Goal: Information Seeking & Learning: Find contact information

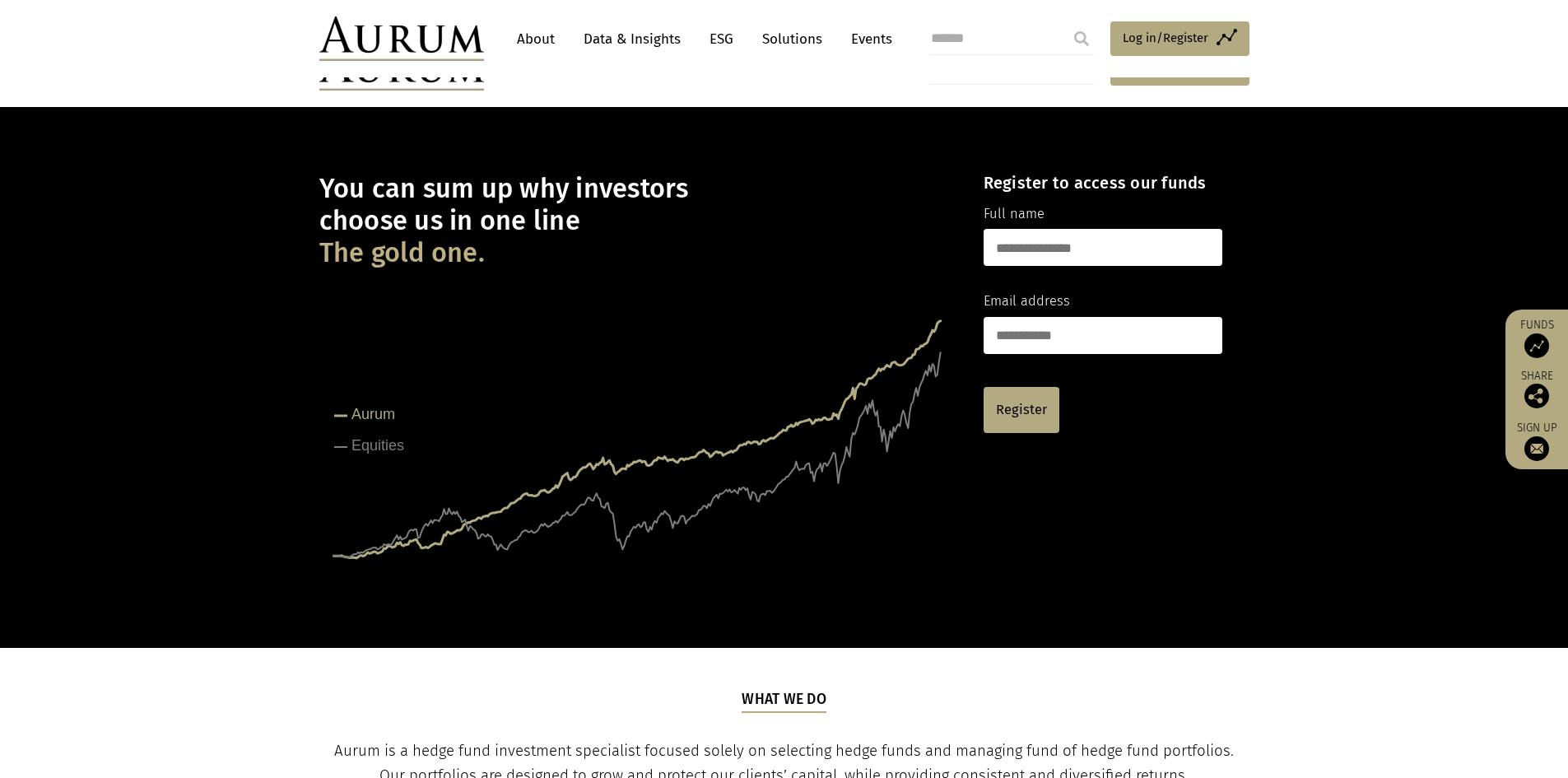
scroll to position [1526, 0]
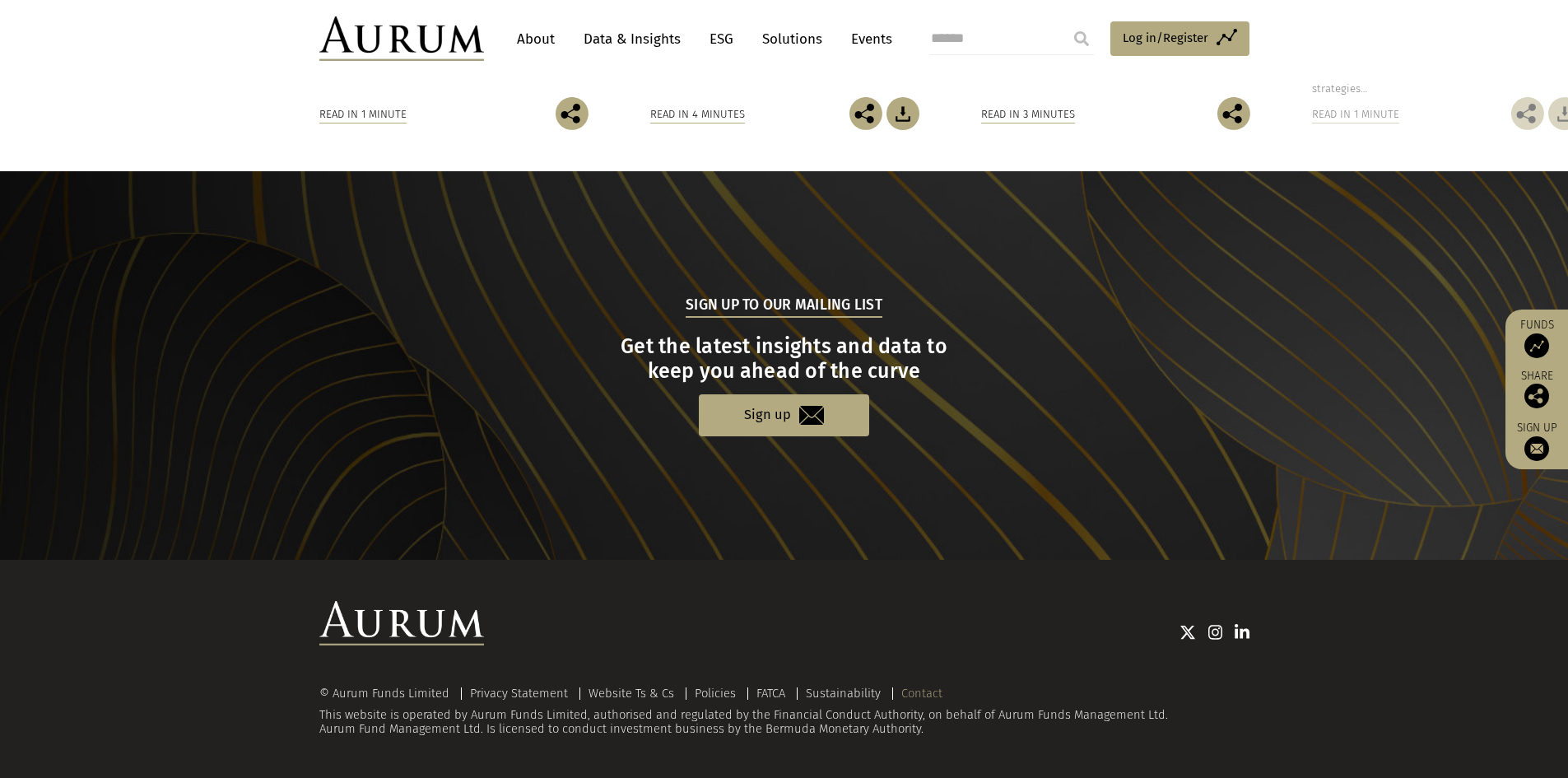
click link "Contact"
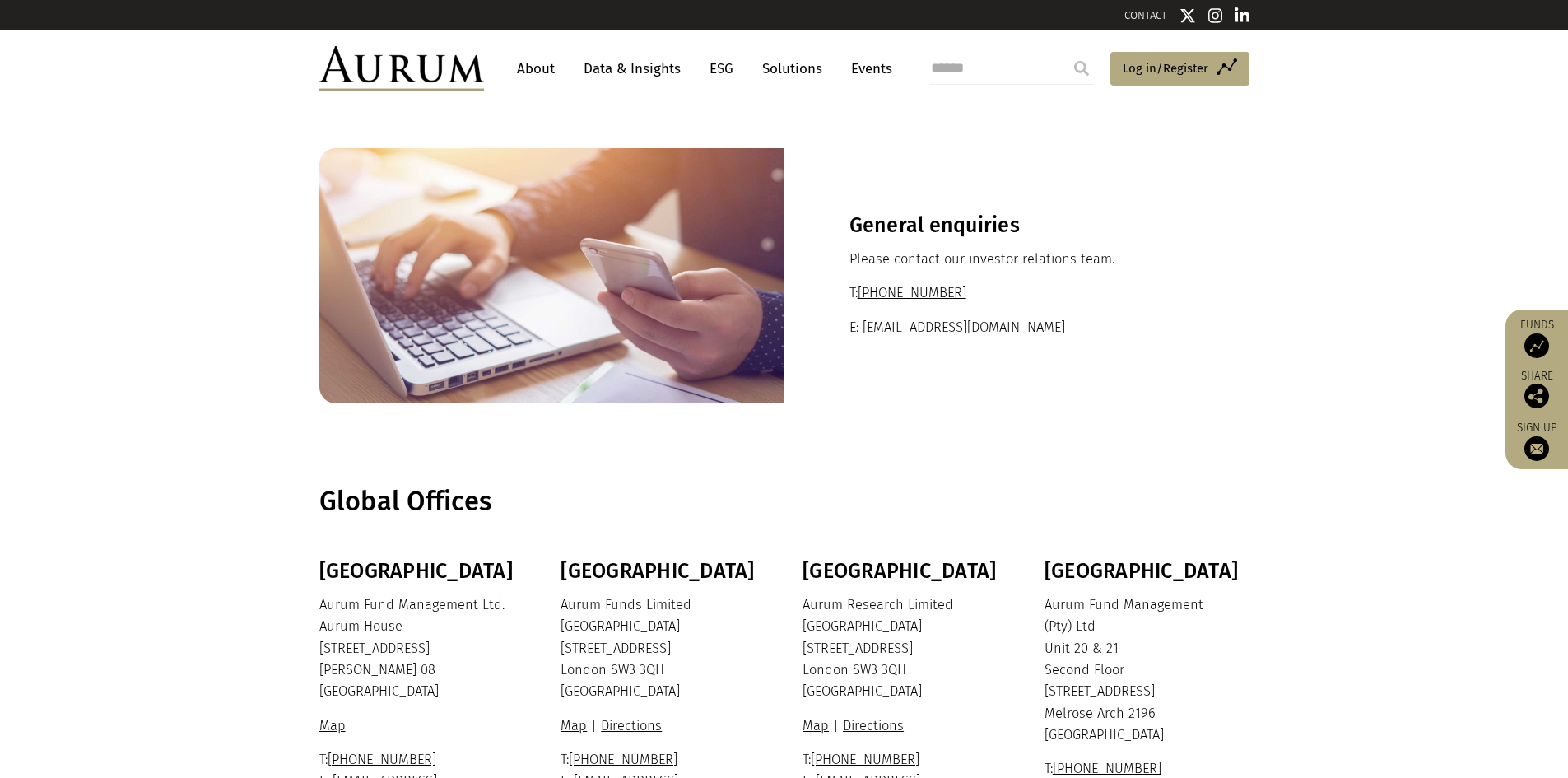
drag, startPoint x: 1138, startPoint y: 536, endPoint x: 1016, endPoint y: 664, distance: 176.8
click at [1039, 604] on div "Bermuda Aurum Fund Management Ltd. Aurum House 35 Richmond Road Hamilton HM 08 …" at bounding box center [784, 691] width 962 height 264
copy div "South Africa Aurum Fund Management (Pty) Ltd"
click at [1067, 616] on p "Aurum Fund Management (Pty) Ltd Unit 20 & 21 Second Floor 1 Melrose Boulevard M…" at bounding box center [1144, 670] width 201 height 152
drag, startPoint x: 1048, startPoint y: 602, endPoint x: 1084, endPoint y: 627, distance: 43.8
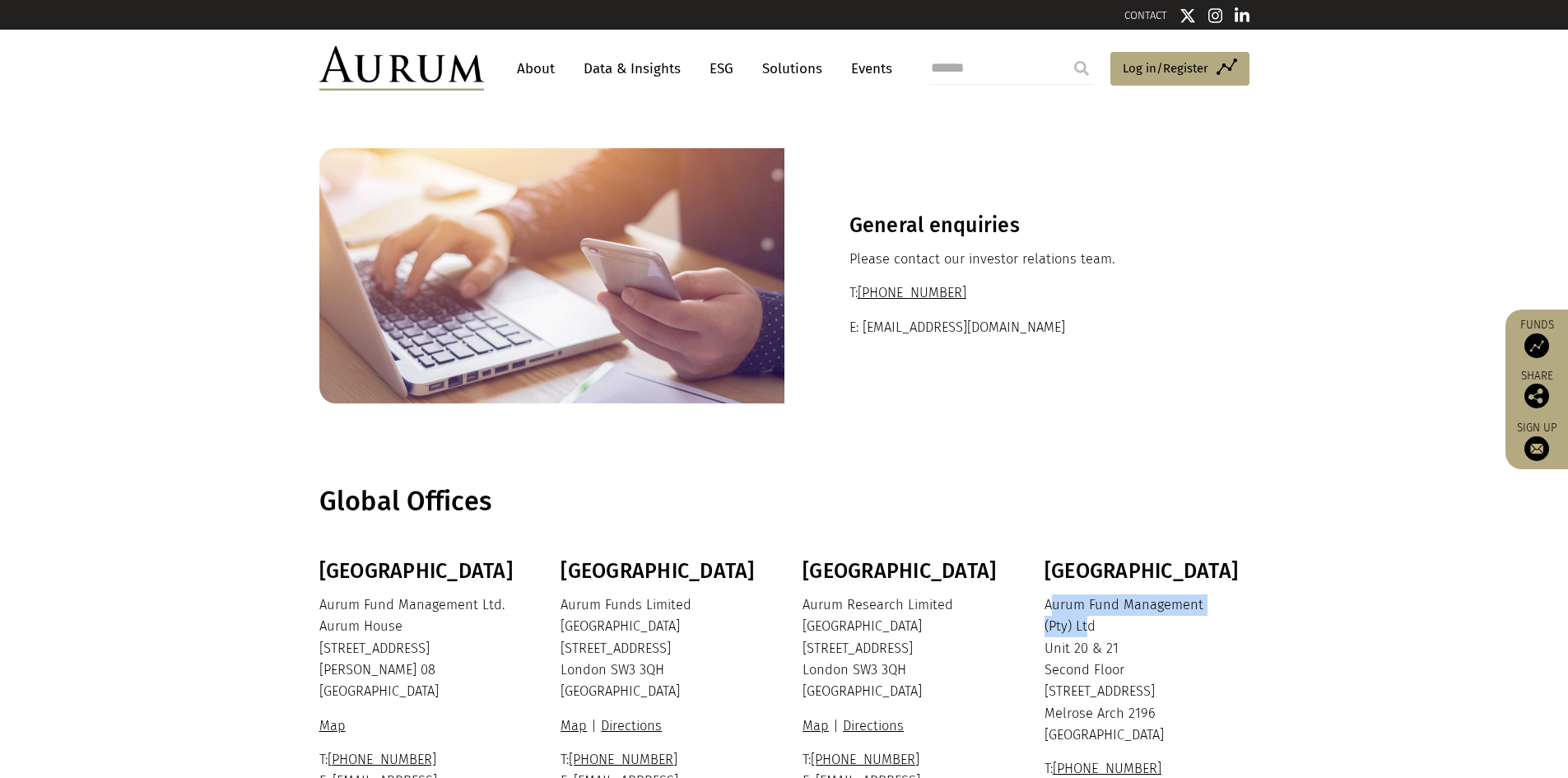
click at [1083, 626] on p "Aurum Fund Management (Pty) Ltd Unit 20 & 21 Second Floor 1 Melrose Boulevard M…" at bounding box center [1144, 670] width 201 height 152
click at [1086, 627] on p "Aurum Fund Management (Pty) Ltd Unit 20 & 21 Second Floor 1 Melrose Boulevard M…" at bounding box center [1144, 670] width 201 height 152
drag, startPoint x: 1101, startPoint y: 624, endPoint x: 1043, endPoint y: 608, distance: 60.2
click at [1044, 608] on p "Aurum Fund Management (Pty) Ltd Unit 20 & 21 Second Floor 1 Melrose Boulevard M…" at bounding box center [1144, 670] width 201 height 152
copy p "Aurum Fund Management (Pty) Ltd"
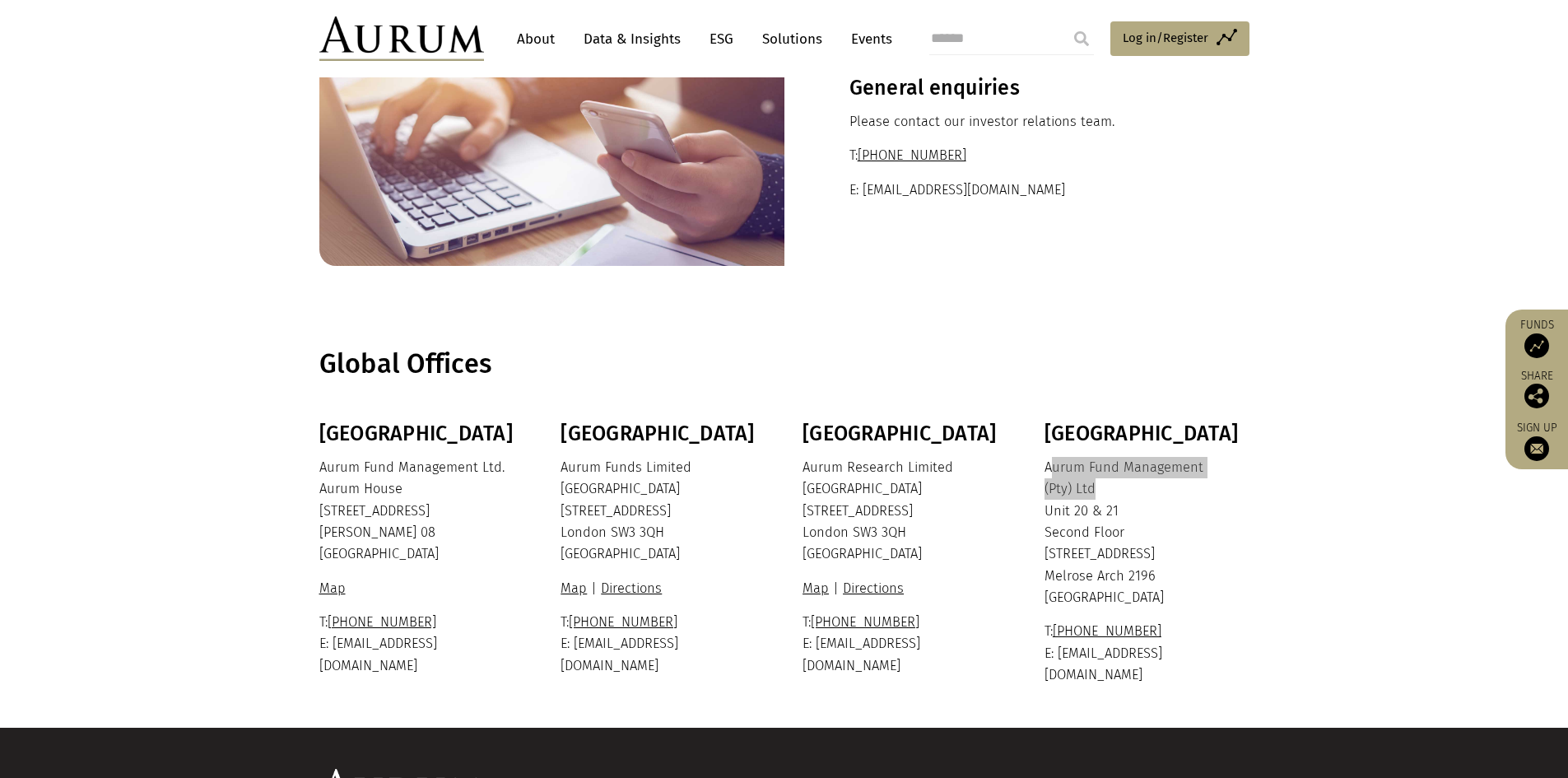
scroll to position [283, 0]
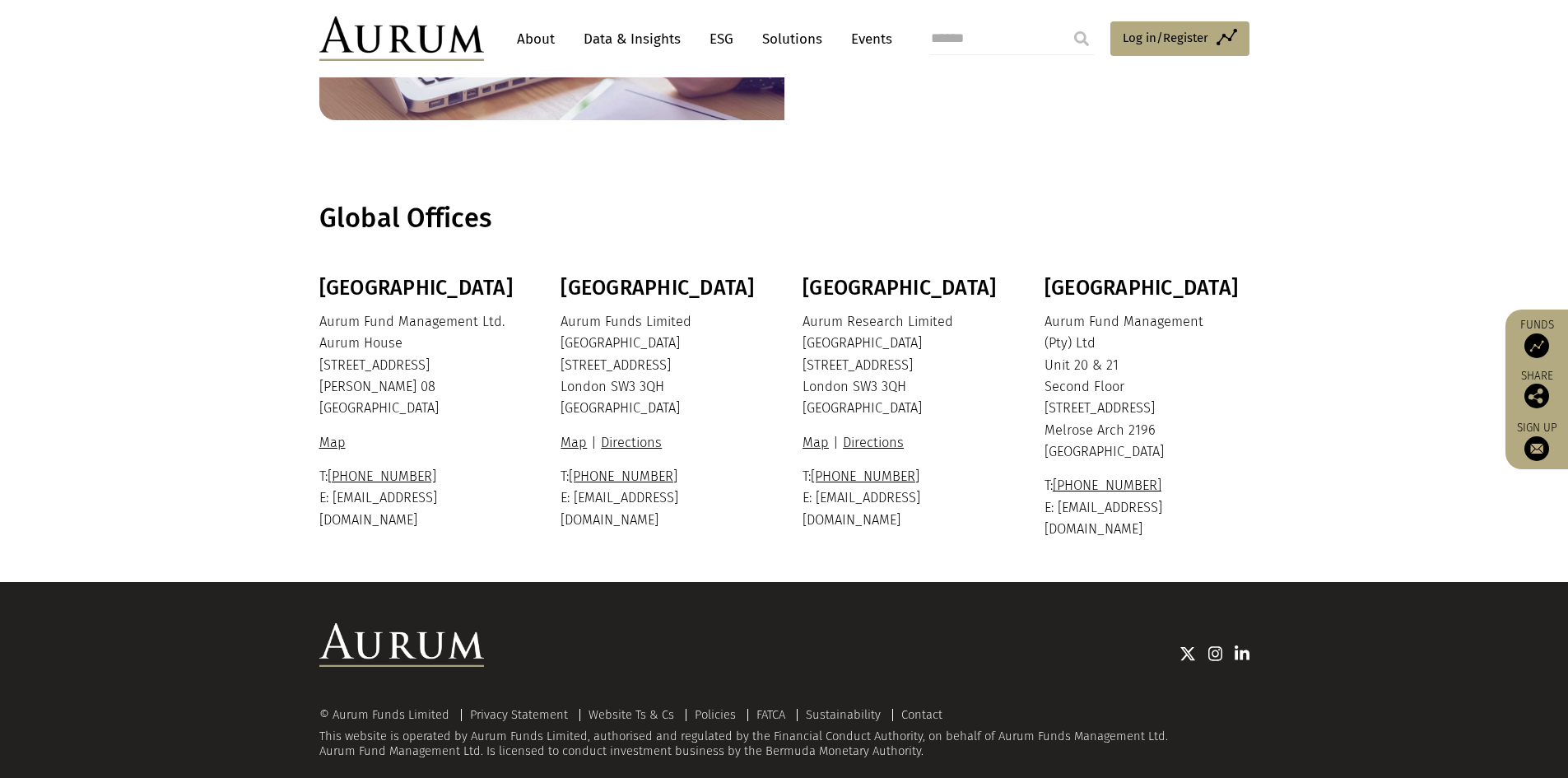
click at [599, 315] on p "Aurum Funds Limited Ixworth House 37 Ixworth Place London SW3 3QH United Kingdom" at bounding box center [661, 365] width 201 height 109
copy p "Aurum Funds Limited"
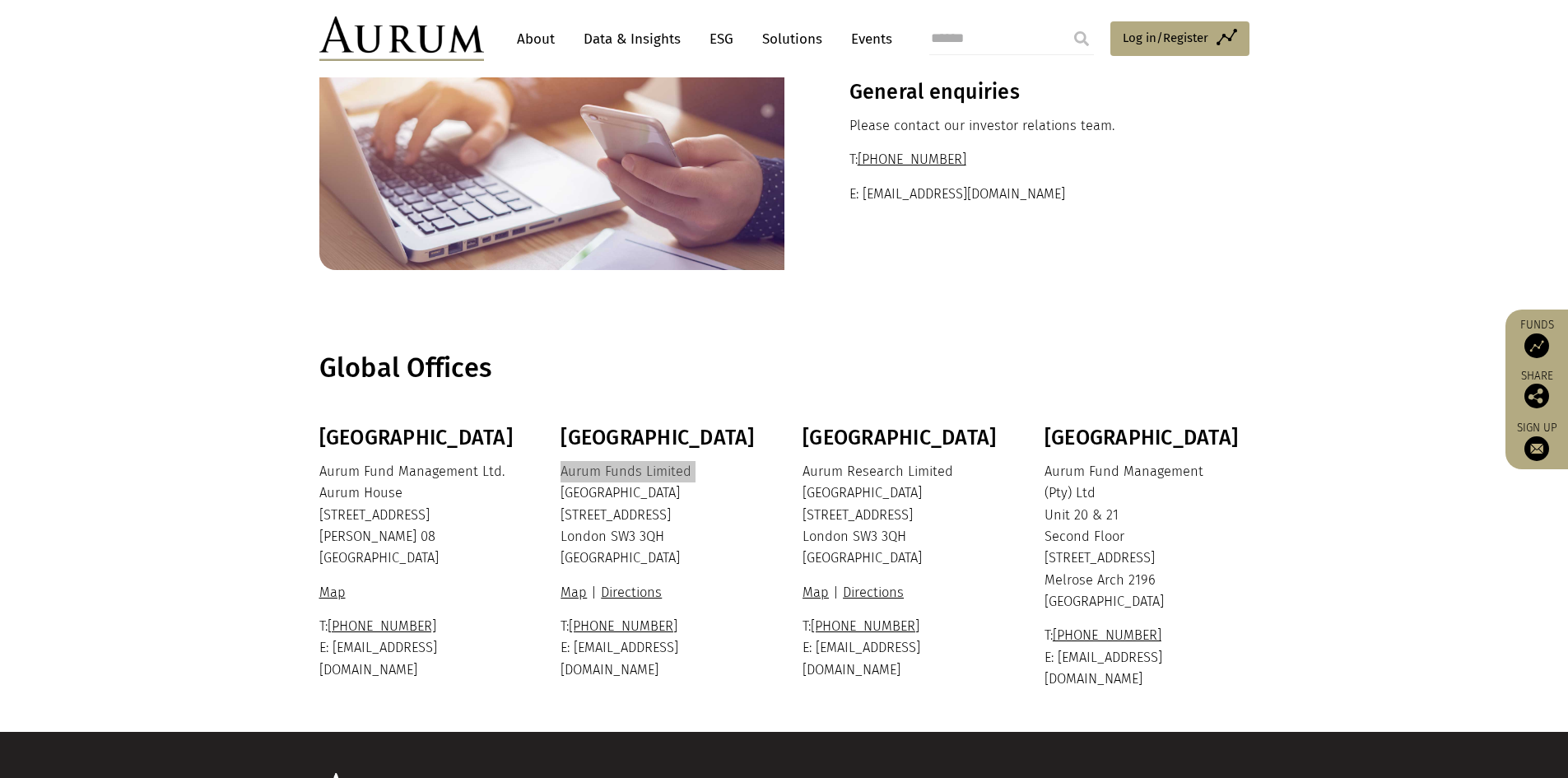
scroll to position [165, 0]
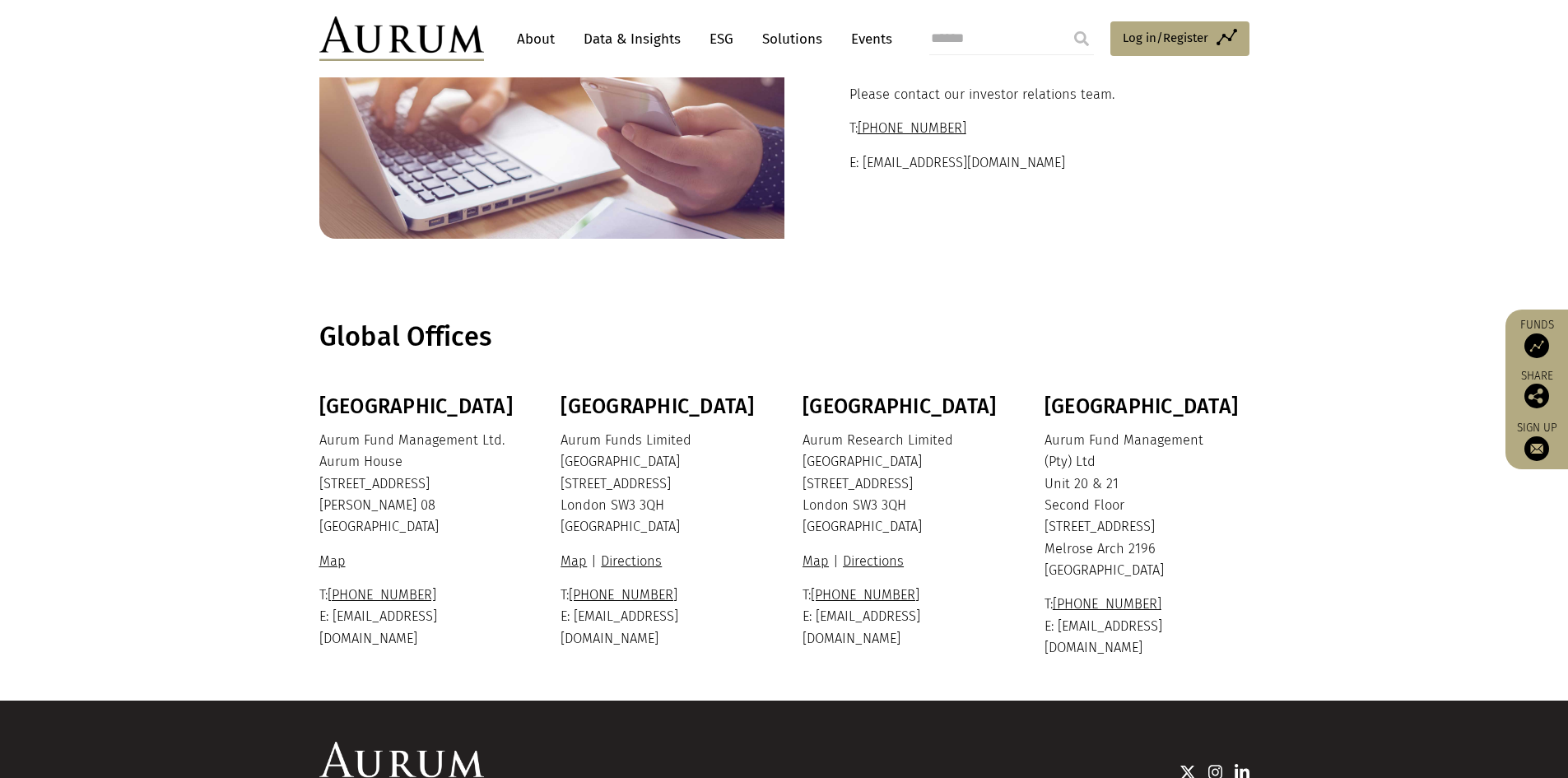
click at [387, 436] on p "Aurum Fund Management Ltd. Aurum House 35 Richmond Road Hamilton HM 08 Bermuda" at bounding box center [419, 484] width 201 height 109
copy p "Aurum Fund Management Ltd."
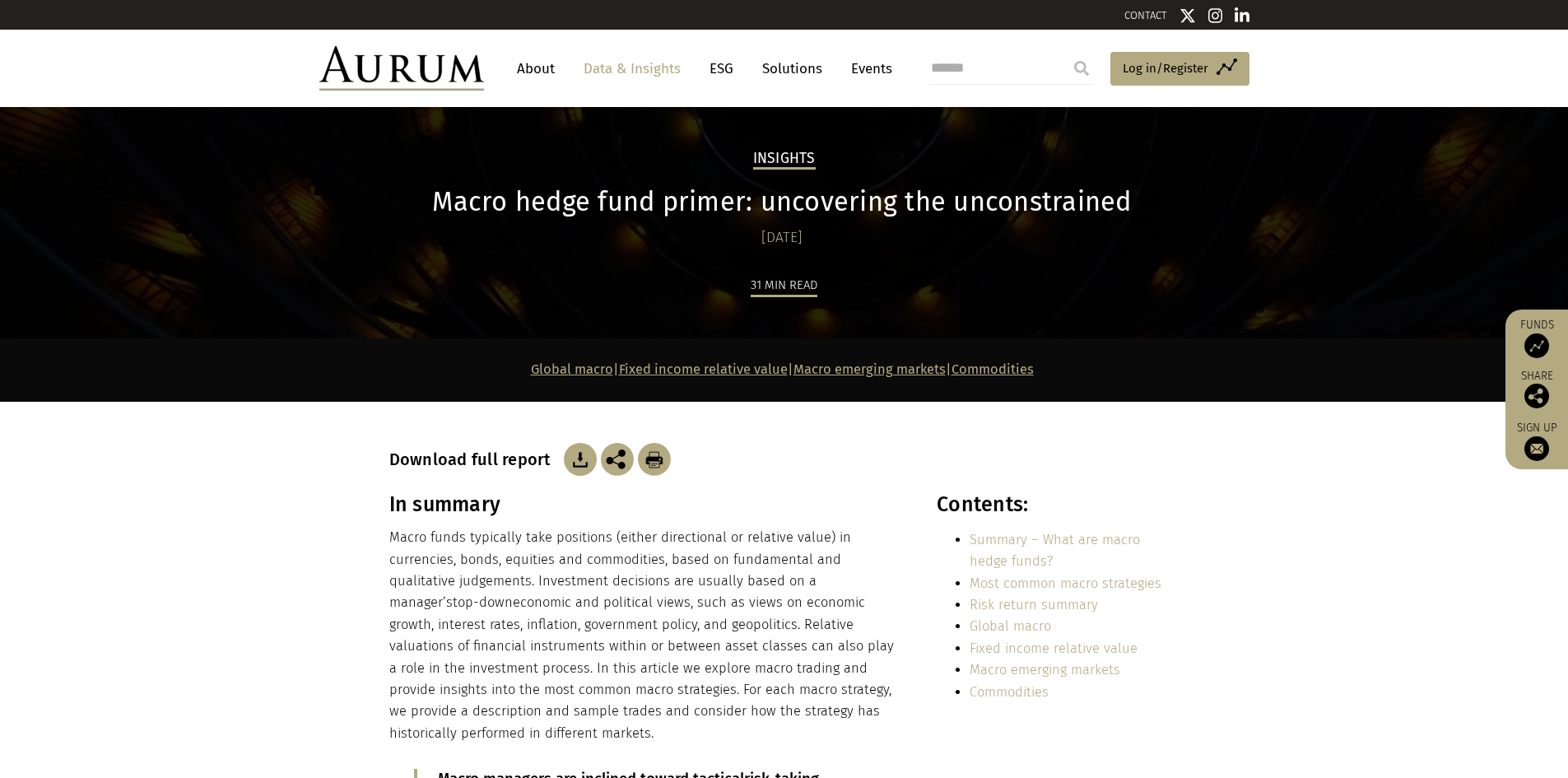
drag, startPoint x: 1183, startPoint y: 204, endPoint x: 488, endPoint y: 197, distance: 695.0
click at [491, 197] on div "Insights Macro hedge fund primer: uncovering the unconstrained [DATE] 31 min re…" at bounding box center [784, 243] width 823 height 190
drag, startPoint x: 482, startPoint y: 197, endPoint x: 464, endPoint y: 199, distance: 18.1
click at [481, 197] on h1 "Macro hedge fund primer: uncovering the unconstrained" at bounding box center [782, 202] width 786 height 32
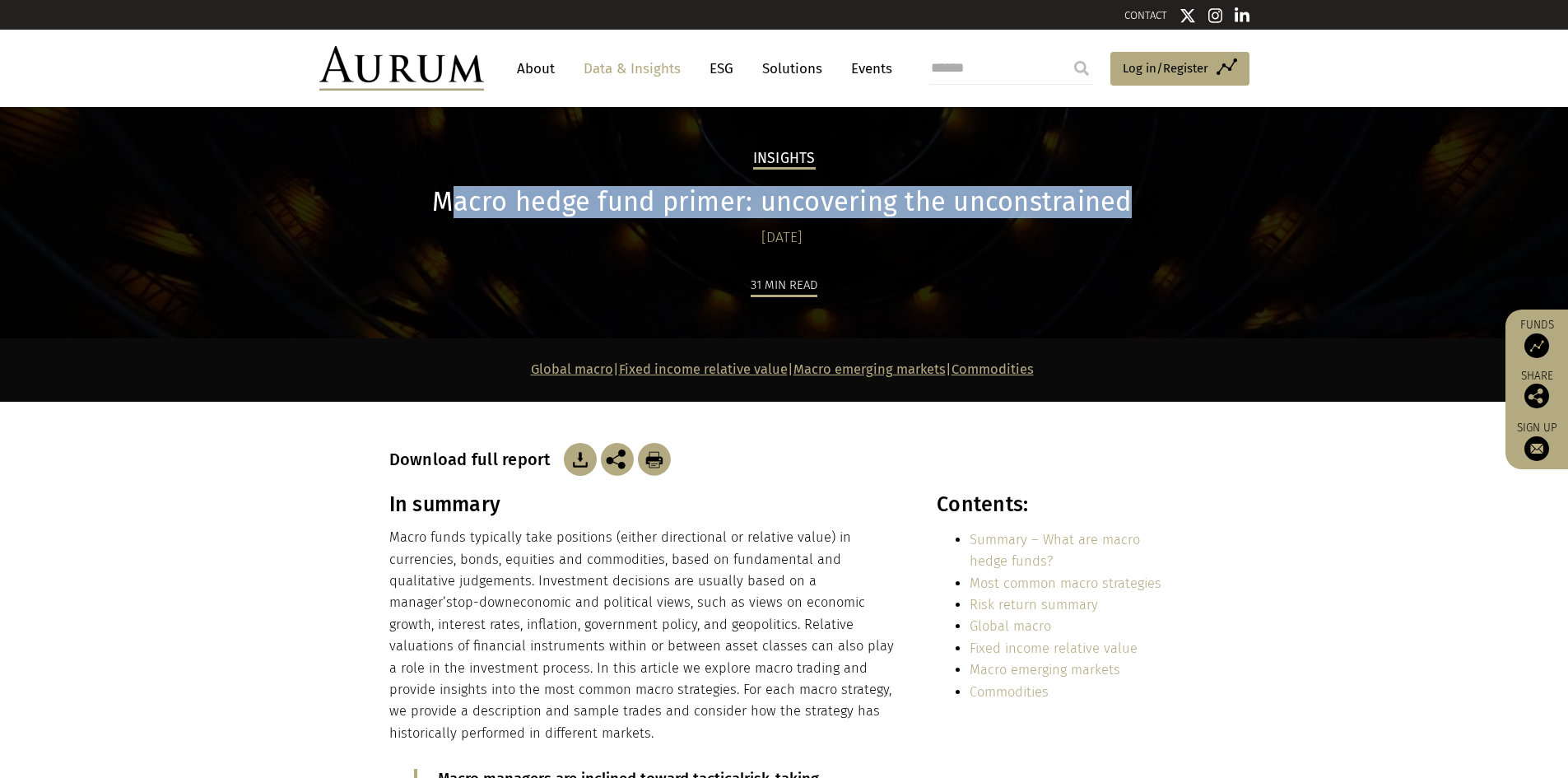
drag, startPoint x: 450, startPoint y: 195, endPoint x: 1124, endPoint y: 206, distance: 674.1
click at [1124, 206] on h1 "Macro hedge fund primer: uncovering the unconstrained" at bounding box center [782, 202] width 786 height 32
copy h1 "acro hedge fund primer: uncovering the unconstrained"
